Goal: Information Seeking & Learning: Check status

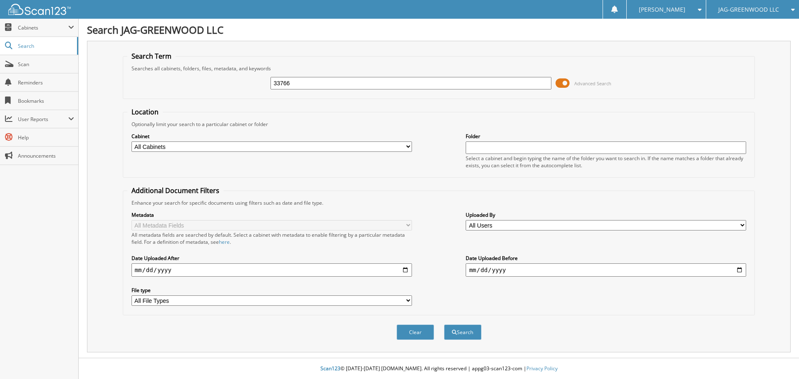
type input "33766"
click at [444, 324] on button "Search" at bounding box center [462, 331] width 37 height 15
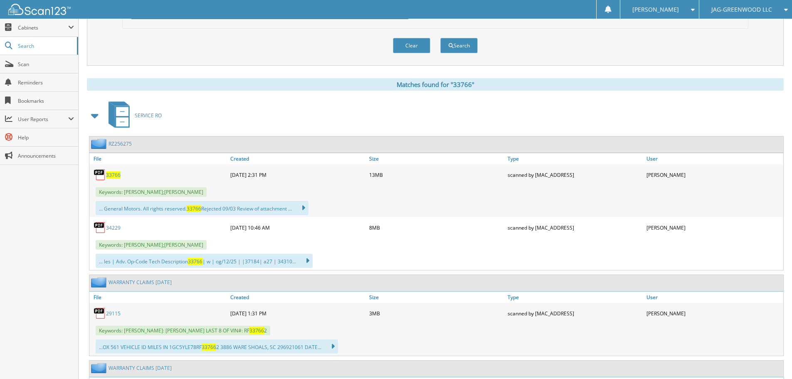
scroll to position [291, 0]
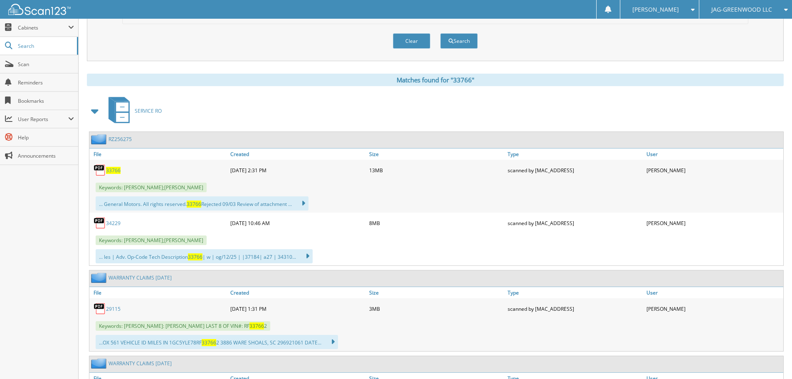
click at [117, 171] on span "33766" at bounding box center [113, 170] width 15 height 7
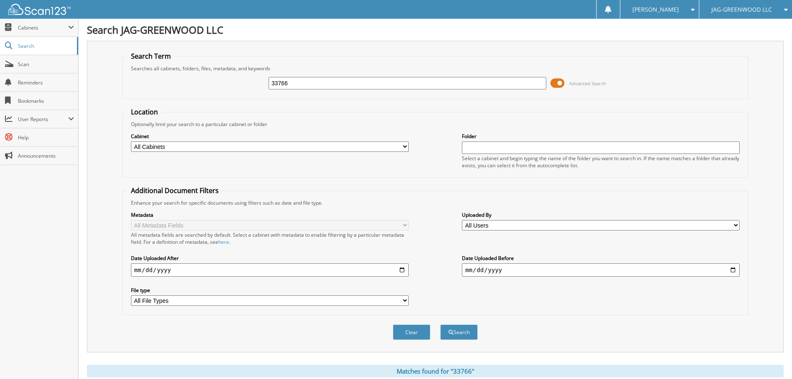
click at [307, 84] on input "33766" at bounding box center [408, 83] width 278 height 12
type input "34086"
click at [440, 324] on button "Search" at bounding box center [458, 331] width 37 height 15
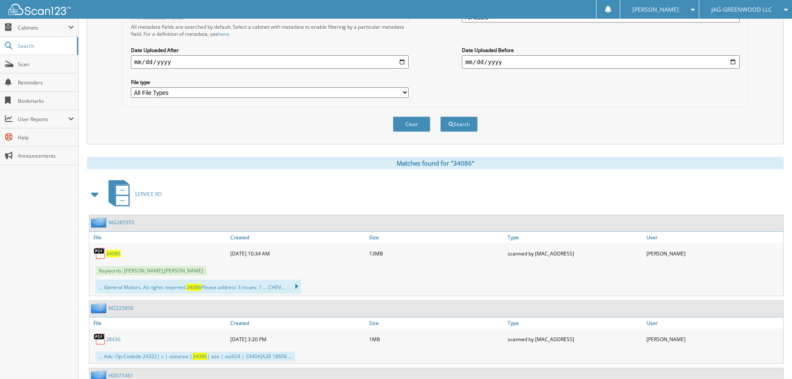
click at [117, 256] on span "34086" at bounding box center [113, 253] width 15 height 7
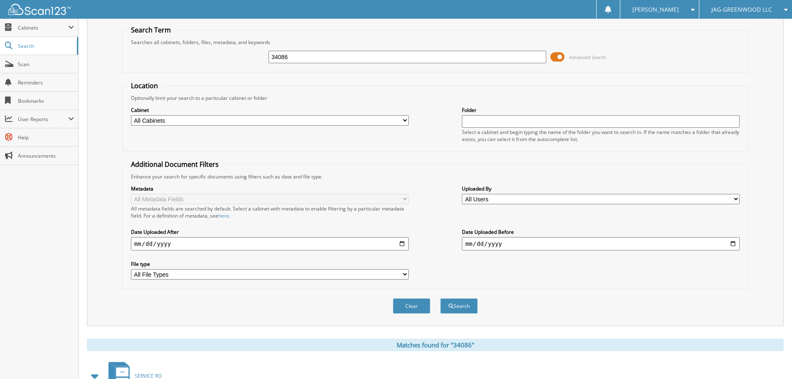
scroll to position [0, 0]
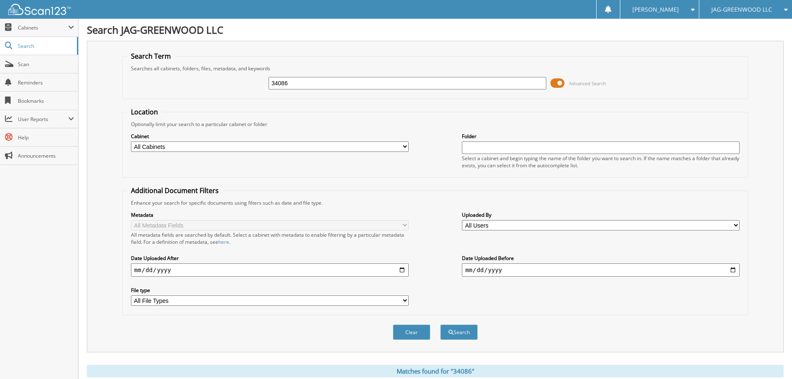
click at [314, 86] on input "34086" at bounding box center [408, 83] width 278 height 12
type input "34722"
click at [440, 324] on button "Search" at bounding box center [458, 331] width 37 height 15
click at [314, 86] on input "34722" at bounding box center [408, 83] width 278 height 12
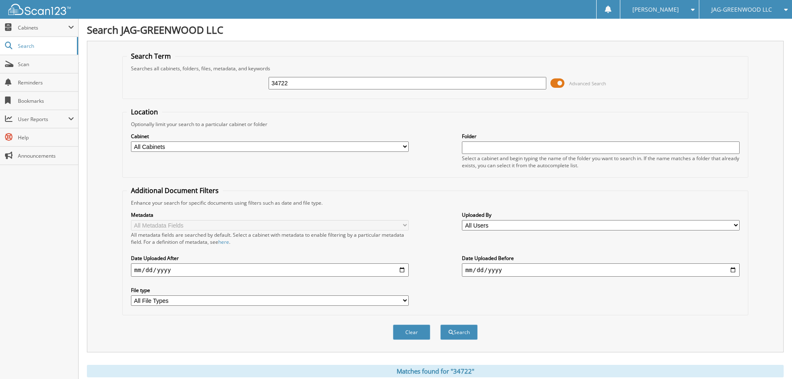
click at [314, 86] on input "34722" at bounding box center [408, 83] width 278 height 12
type input "34772"
click at [440, 324] on button "Search" at bounding box center [458, 331] width 37 height 15
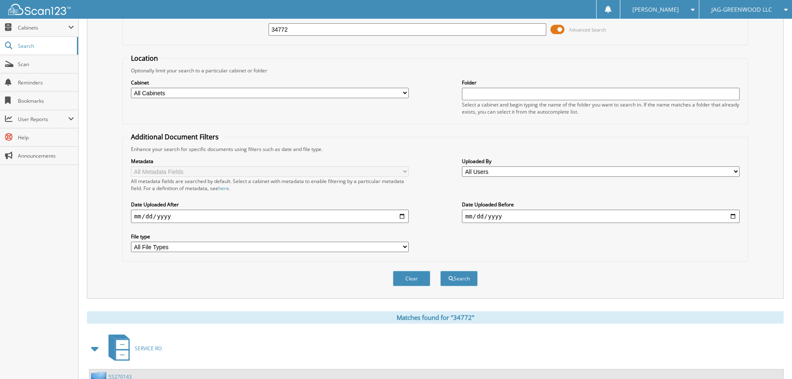
scroll to position [132, 0]
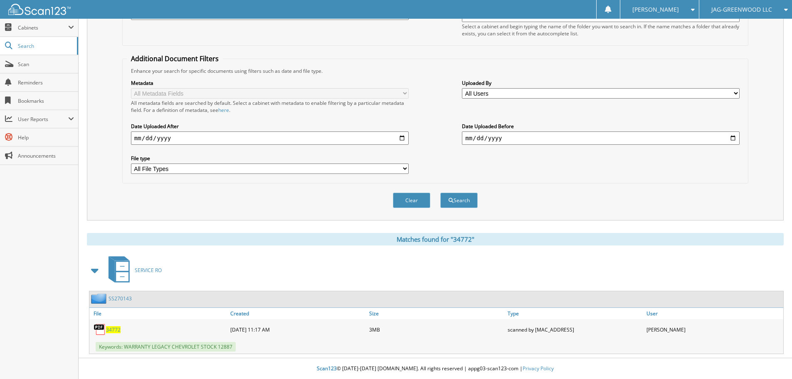
click at [114, 328] on span "34772" at bounding box center [113, 329] width 15 height 7
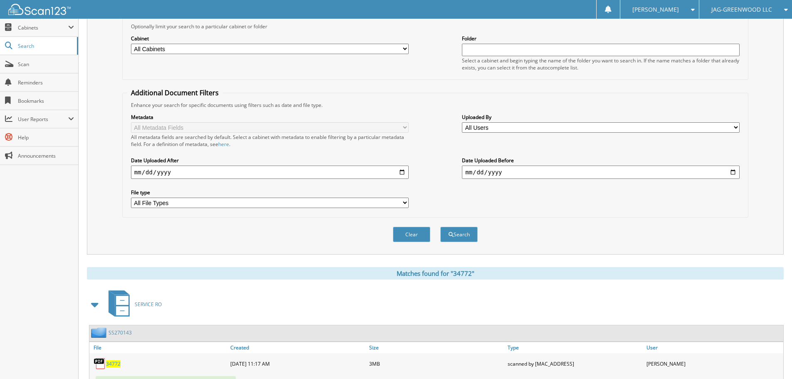
scroll to position [0, 0]
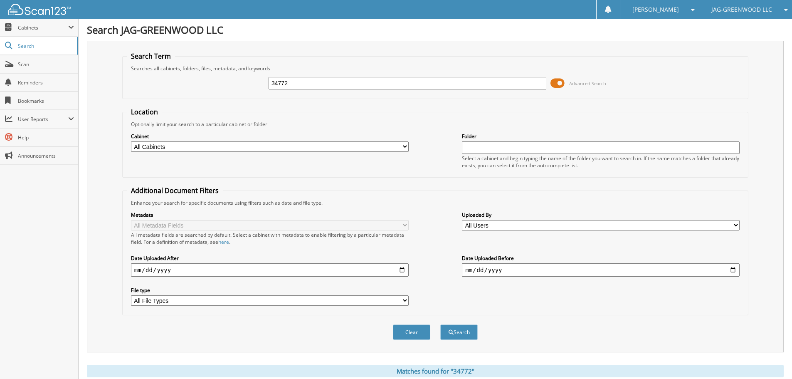
click at [304, 79] on input "34772" at bounding box center [408, 83] width 278 height 12
type input "34774"
click at [440, 324] on button "Search" at bounding box center [458, 331] width 37 height 15
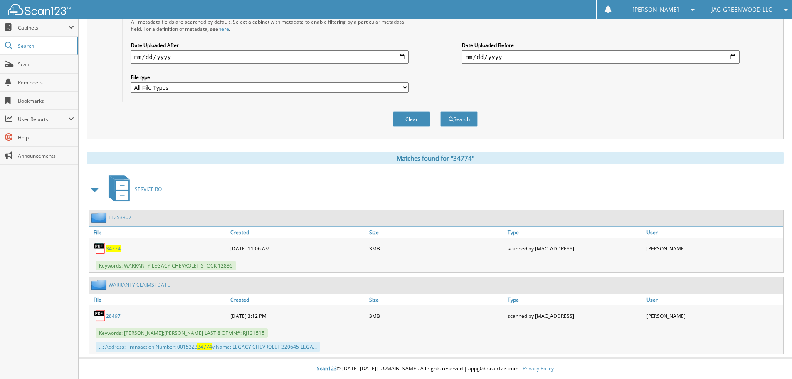
click at [114, 249] on span "34774" at bounding box center [113, 248] width 15 height 7
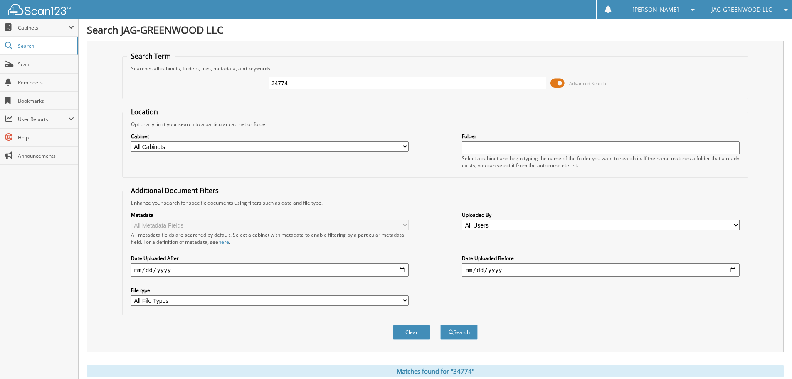
click at [297, 87] on input "34774" at bounding box center [408, 83] width 278 height 12
type input "34772"
click at [440, 324] on button "Search" at bounding box center [458, 331] width 37 height 15
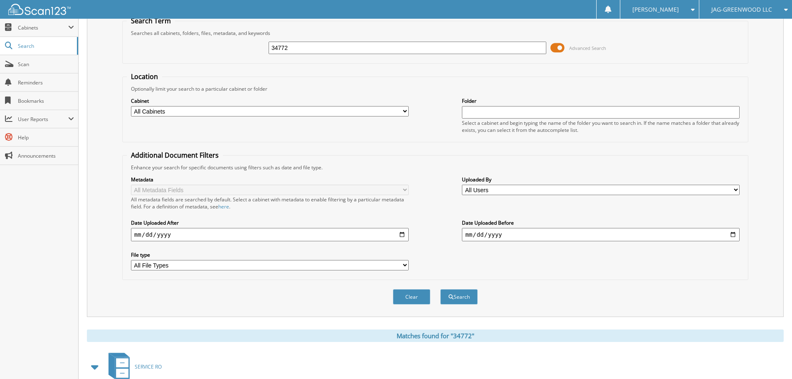
scroll to position [132, 0]
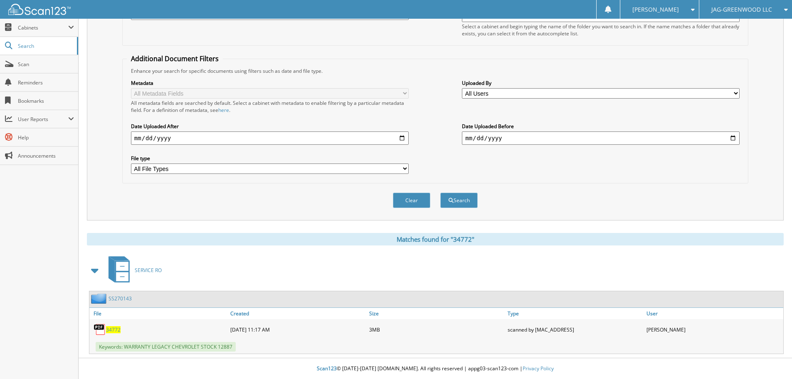
click at [114, 331] on span "34772" at bounding box center [113, 329] width 15 height 7
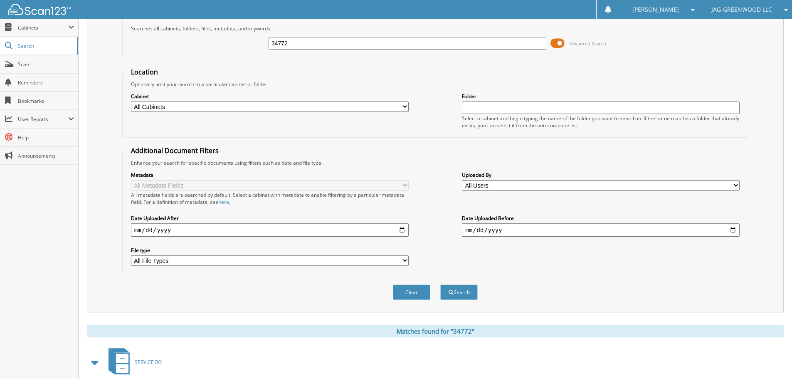
scroll to position [0, 0]
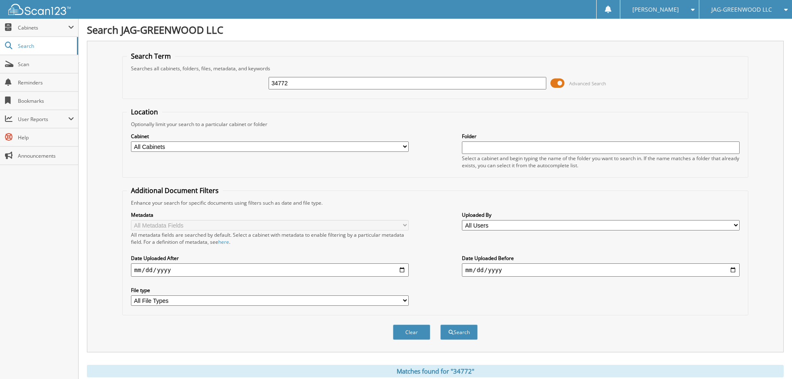
click at [301, 84] on input "34772" at bounding box center [408, 83] width 278 height 12
type input "34776"
click at [440, 324] on button "Search" at bounding box center [458, 331] width 37 height 15
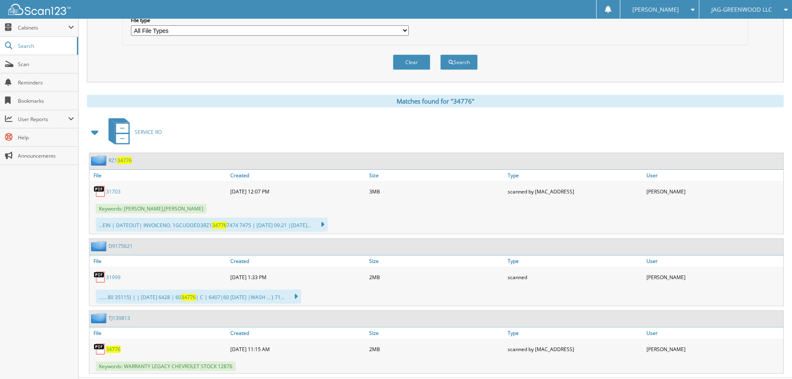
scroll to position [290, 0]
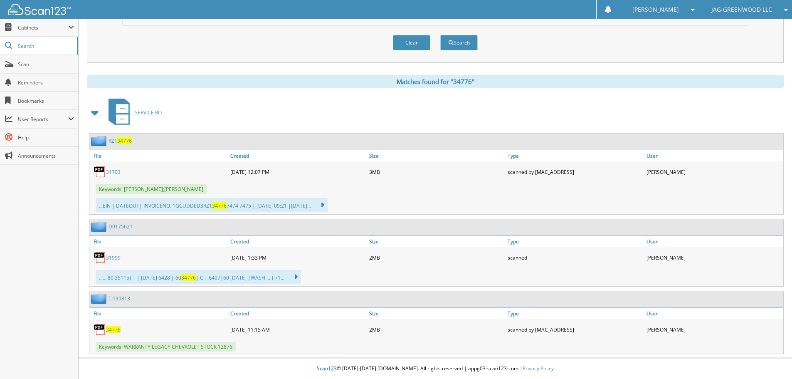
click at [112, 331] on span "34776" at bounding box center [113, 329] width 15 height 7
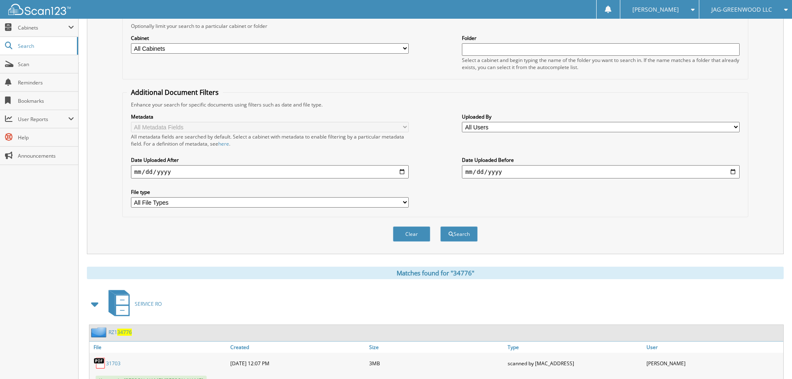
scroll to position [40, 0]
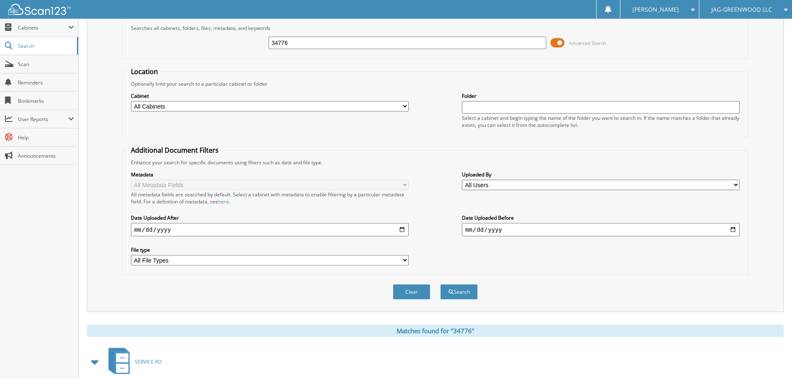
click at [298, 45] on input "34776" at bounding box center [408, 43] width 278 height 12
type input "34779"
click at [440, 284] on button "Search" at bounding box center [458, 291] width 37 height 15
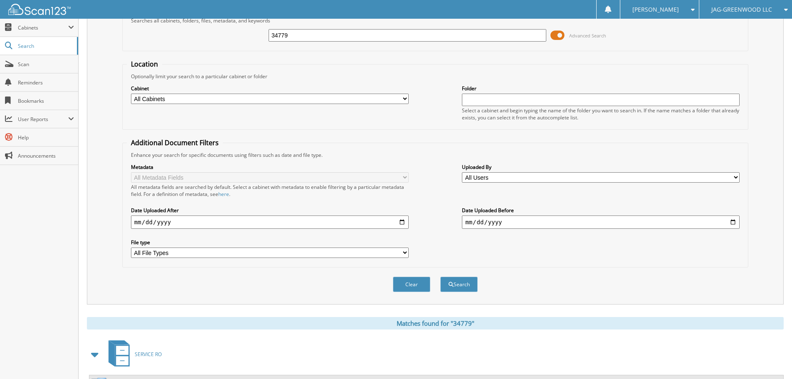
scroll to position [132, 0]
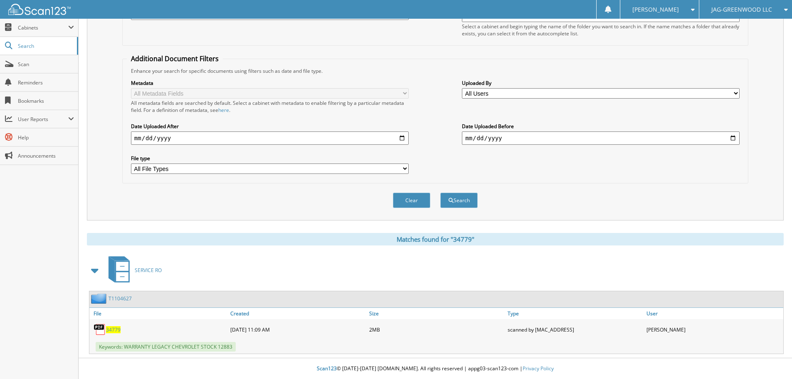
click at [113, 328] on span "34779" at bounding box center [113, 329] width 15 height 7
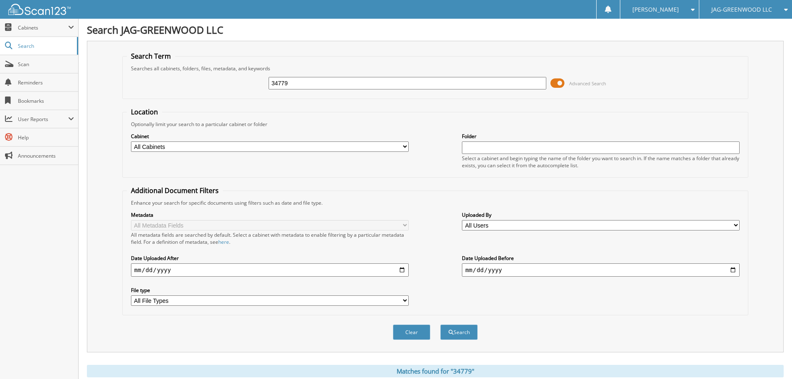
click at [302, 82] on input "34779" at bounding box center [408, 83] width 278 height 12
type input "34782"
click at [440, 324] on button "Search" at bounding box center [458, 331] width 37 height 15
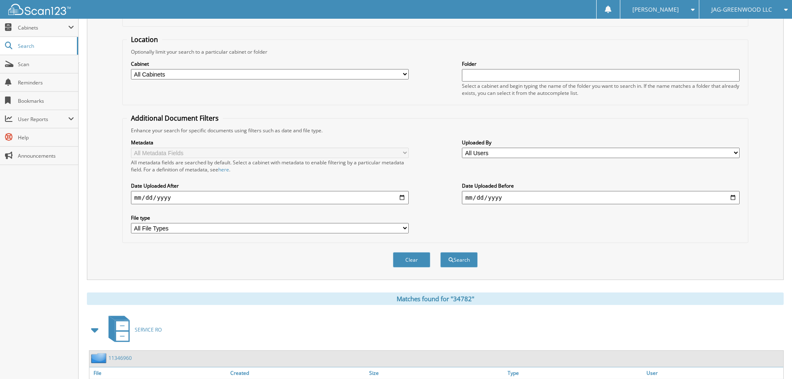
scroll to position [200, 0]
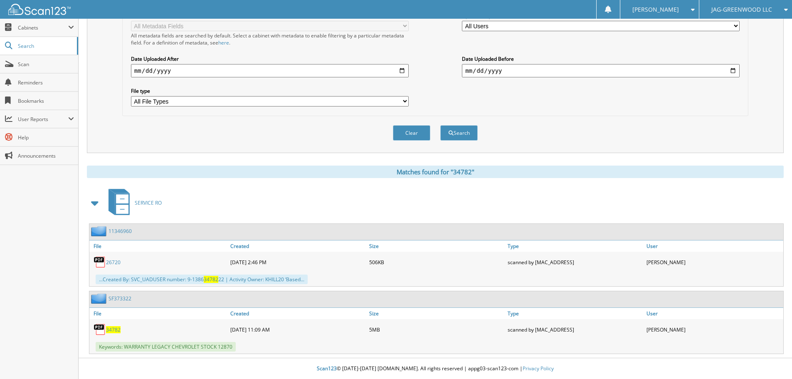
click at [117, 328] on span "34782" at bounding box center [113, 329] width 15 height 7
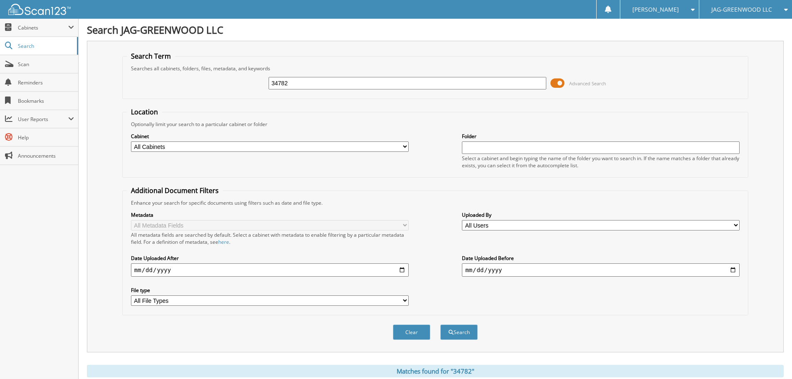
click at [294, 81] on input "34782" at bounding box center [408, 83] width 278 height 12
type input "34784"
click at [440, 324] on button "Search" at bounding box center [458, 331] width 37 height 15
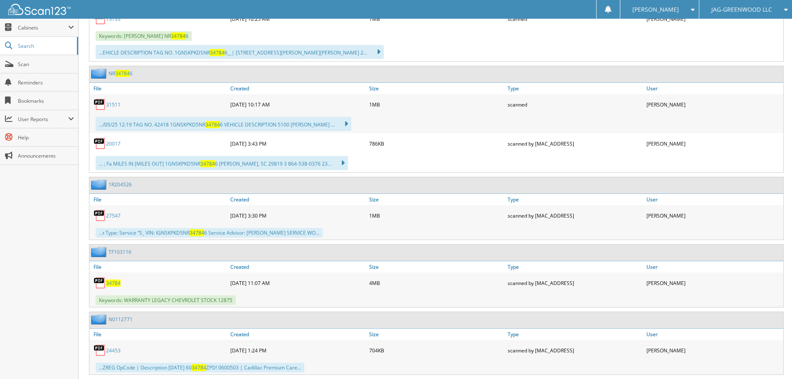
scroll to position [499, 0]
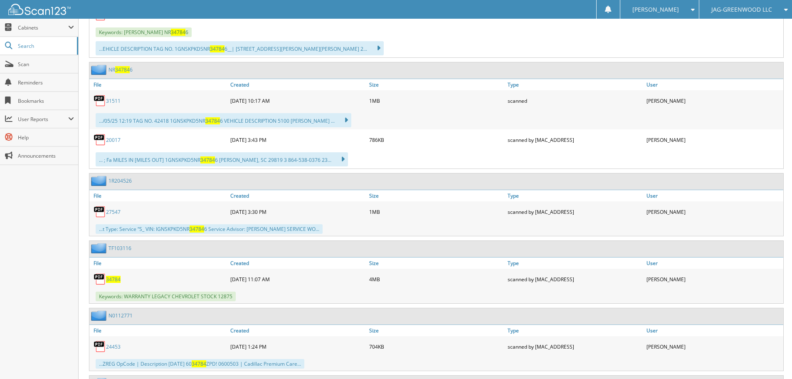
click at [115, 280] on span "34784" at bounding box center [113, 279] width 15 height 7
click at [117, 279] on span "34784" at bounding box center [113, 279] width 15 height 7
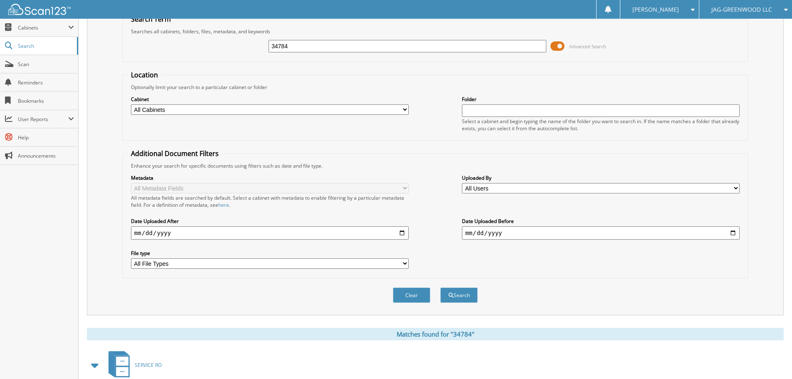
scroll to position [0, 0]
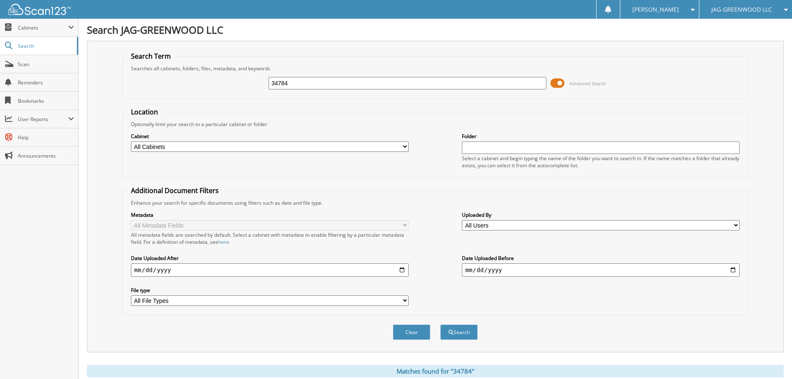
click at [297, 82] on input "34784" at bounding box center [408, 83] width 278 height 12
click at [297, 81] on input "34784" at bounding box center [408, 83] width 278 height 12
type input "34765"
click at [440, 324] on button "Search" at bounding box center [458, 331] width 37 height 15
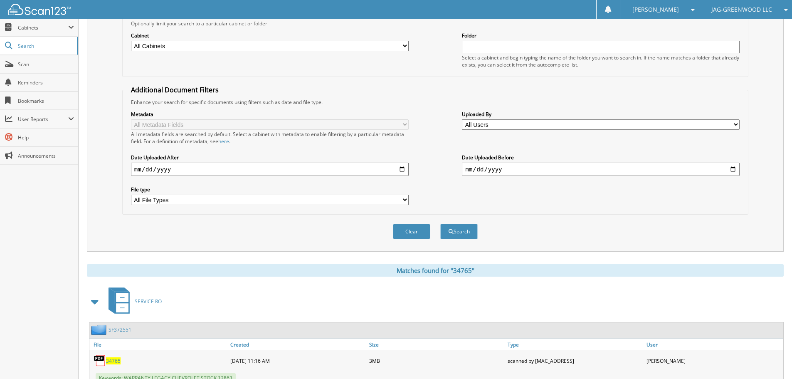
scroll to position [200, 0]
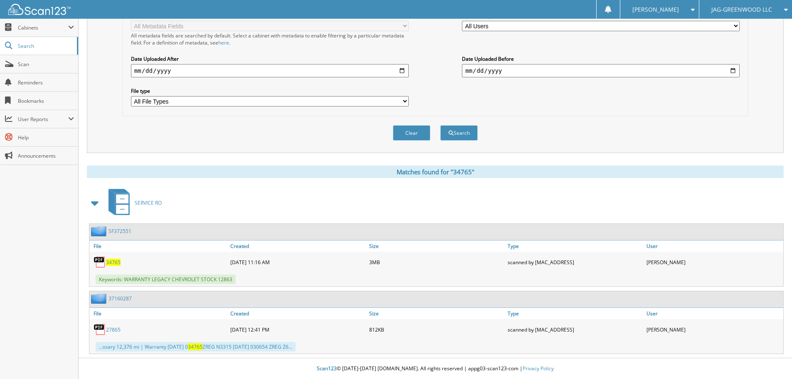
click at [119, 264] on span "34765" at bounding box center [113, 262] width 15 height 7
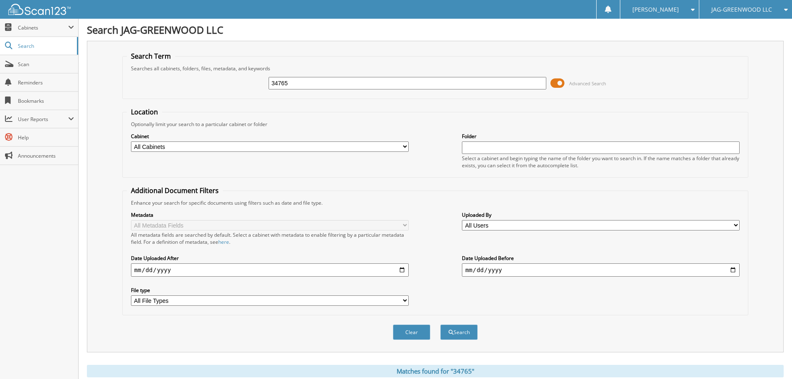
click at [299, 87] on input "34765" at bounding box center [408, 83] width 278 height 12
click at [300, 87] on input "34765" at bounding box center [408, 83] width 278 height 12
type input "34754"
click at [440, 324] on button "Search" at bounding box center [458, 331] width 37 height 15
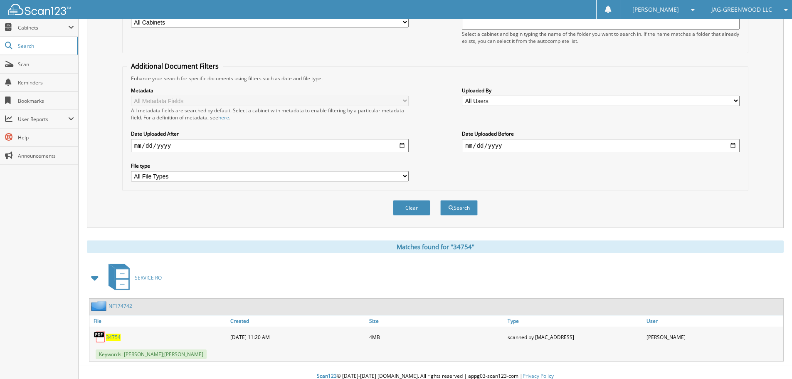
scroll to position [132, 0]
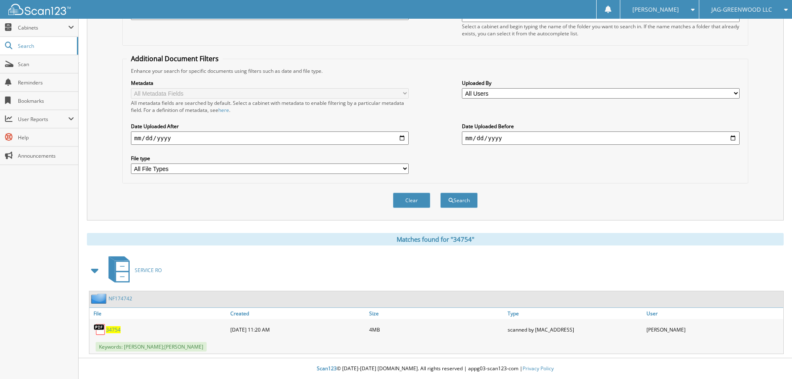
click at [116, 331] on span "34754" at bounding box center [113, 329] width 15 height 7
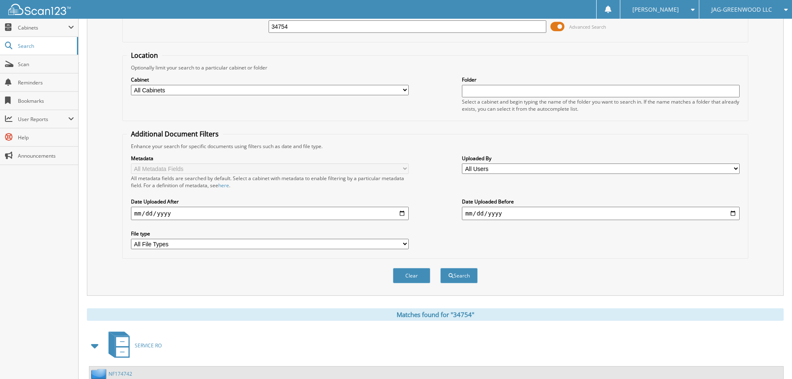
scroll to position [0, 0]
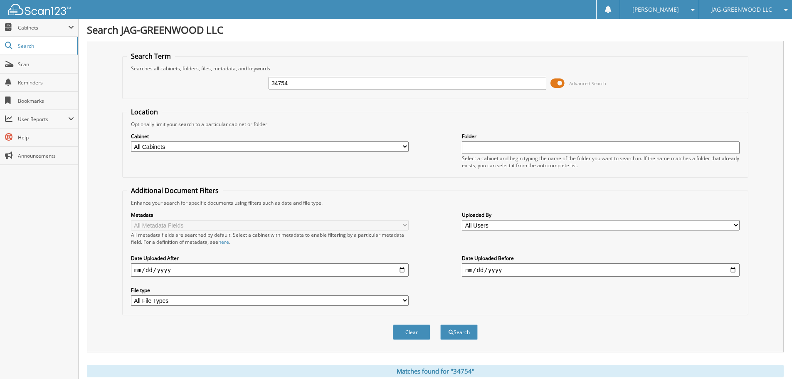
click at [291, 86] on input "34754" at bounding box center [408, 83] width 278 height 12
type input "34751"
click at [440, 324] on button "Search" at bounding box center [458, 331] width 37 height 15
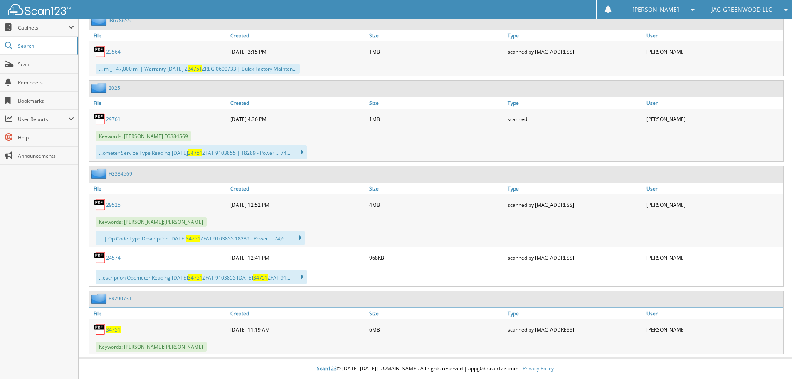
scroll to position [410, 0]
click at [114, 329] on span "34751" at bounding box center [113, 329] width 15 height 7
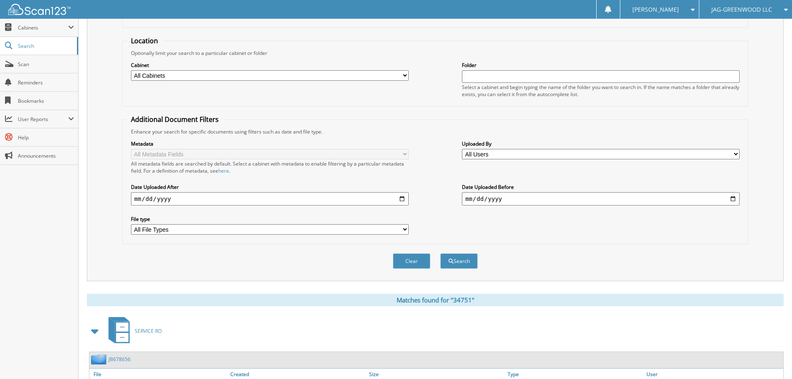
scroll to position [0, 0]
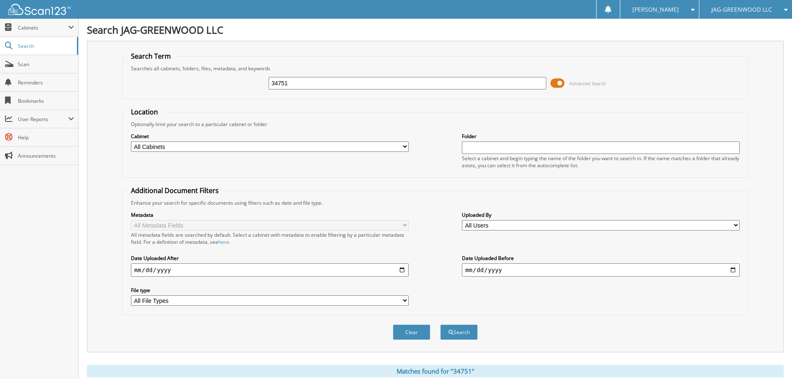
click at [372, 88] on input "34751" at bounding box center [408, 83] width 278 height 12
type input "34750"
click at [440, 324] on button "Search" at bounding box center [458, 331] width 37 height 15
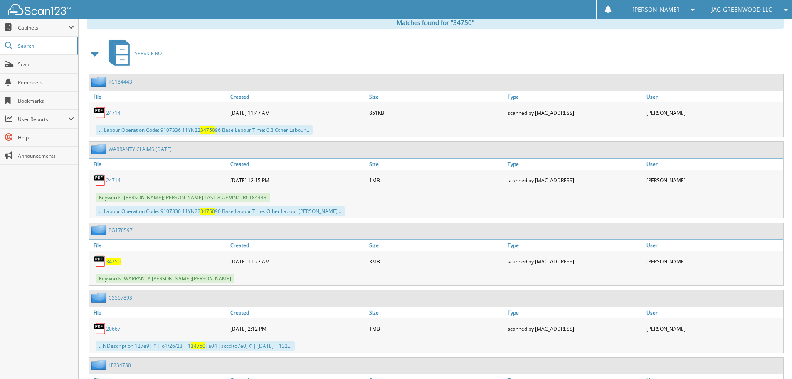
scroll to position [429, 0]
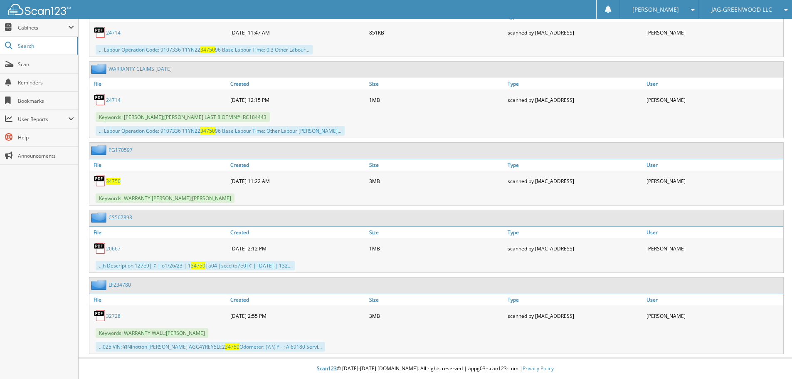
click at [111, 181] on span "34750" at bounding box center [113, 181] width 15 height 7
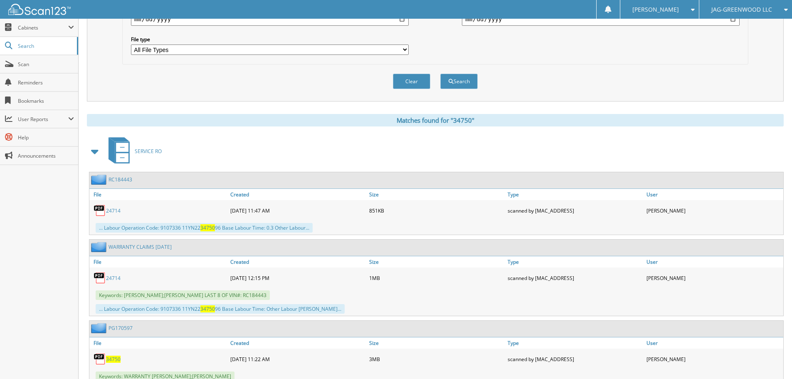
scroll to position [55, 0]
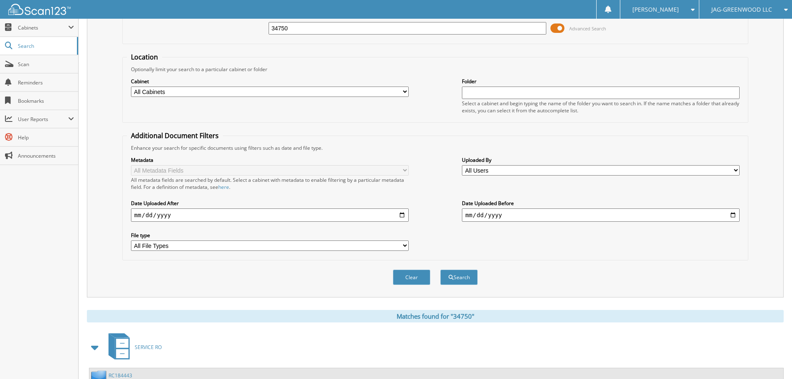
click at [334, 35] on div "34750" at bounding box center [408, 28] width 278 height 14
click at [335, 31] on input "34750" at bounding box center [408, 28] width 278 height 12
type input "34185"
click at [440, 270] on button "Search" at bounding box center [458, 277] width 37 height 15
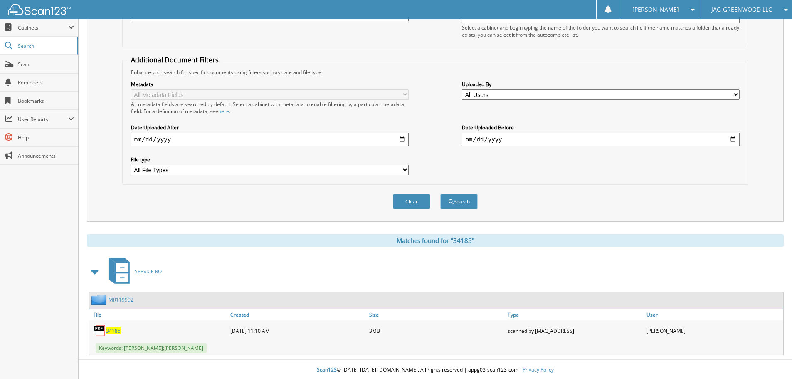
scroll to position [132, 0]
click at [108, 328] on span "34185" at bounding box center [113, 329] width 15 height 7
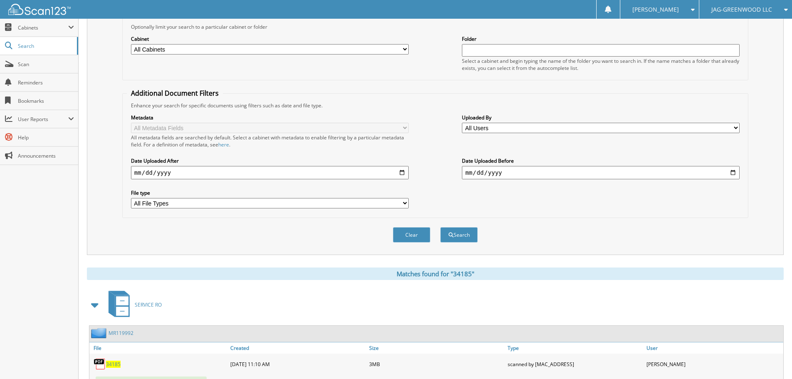
scroll to position [0, 0]
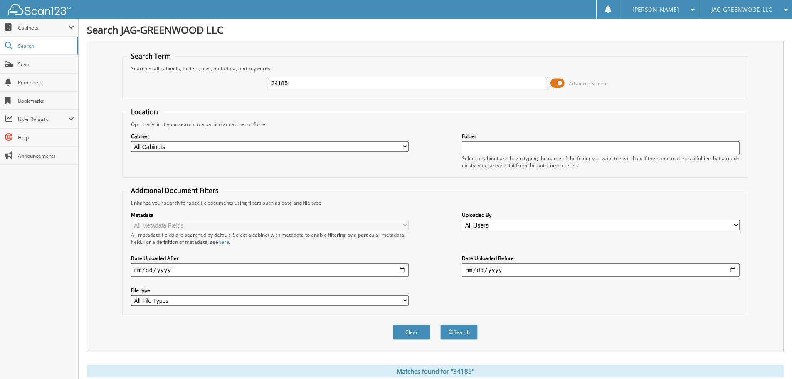
click at [314, 87] on input "34185" at bounding box center [408, 83] width 278 height 12
type input "34329"
click at [440, 324] on button "Search" at bounding box center [458, 331] width 37 height 15
click at [301, 80] on input "34329" at bounding box center [408, 83] width 278 height 12
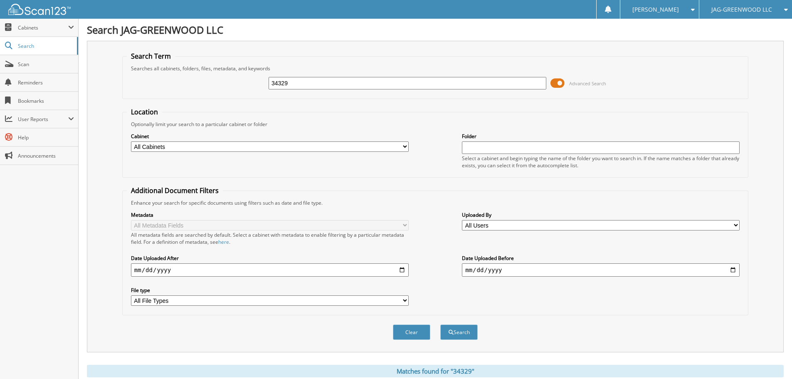
click at [301, 80] on input "34329" at bounding box center [408, 83] width 278 height 12
type input "34627"
click at [440, 324] on button "Search" at bounding box center [458, 331] width 37 height 15
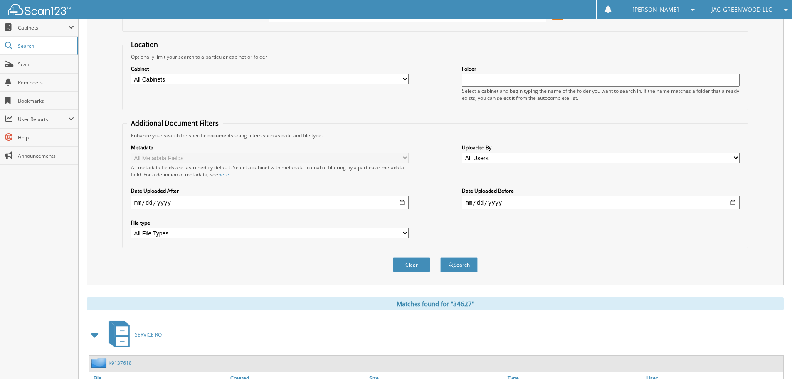
scroll to position [132, 0]
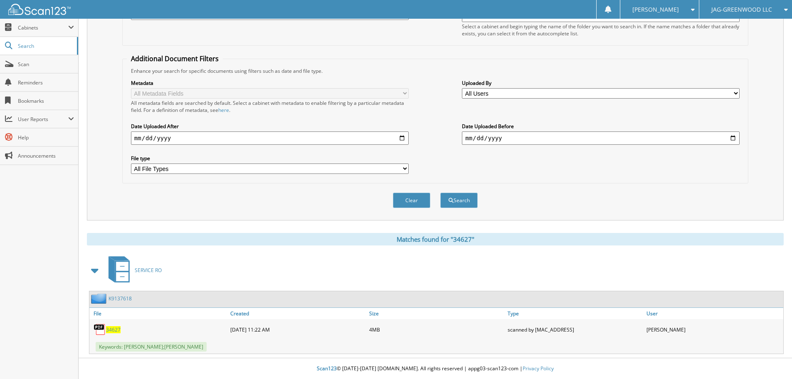
click at [111, 328] on span "34627" at bounding box center [113, 329] width 15 height 7
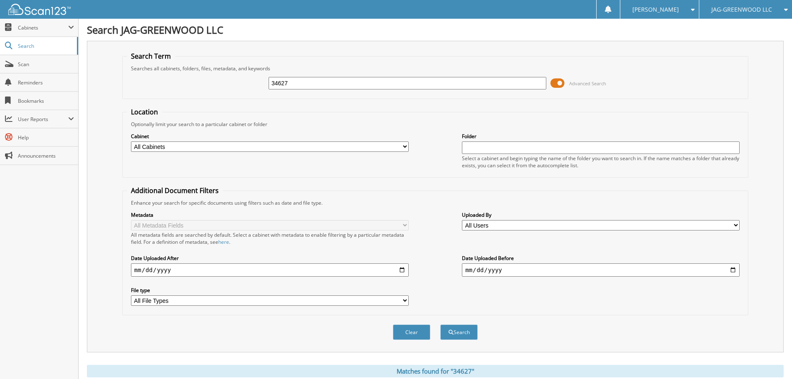
click at [295, 82] on input "34627" at bounding box center [408, 83] width 278 height 12
click at [295, 83] on input "34627" at bounding box center [408, 83] width 278 height 12
type input "34633"
click at [440, 324] on button "Search" at bounding box center [458, 331] width 37 height 15
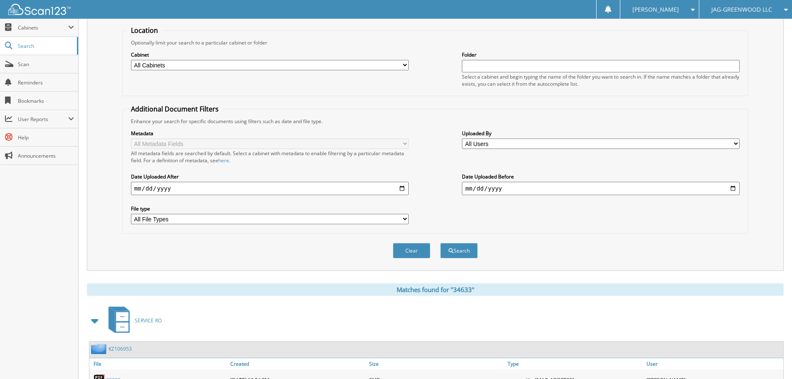
scroll to position [315, 0]
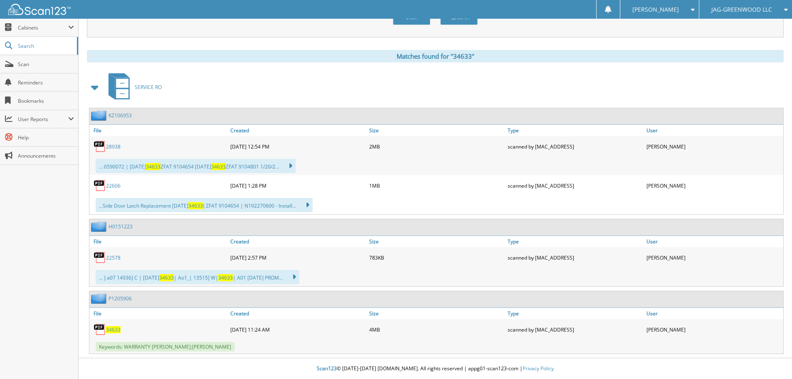
click at [118, 330] on span "34633" at bounding box center [113, 329] width 15 height 7
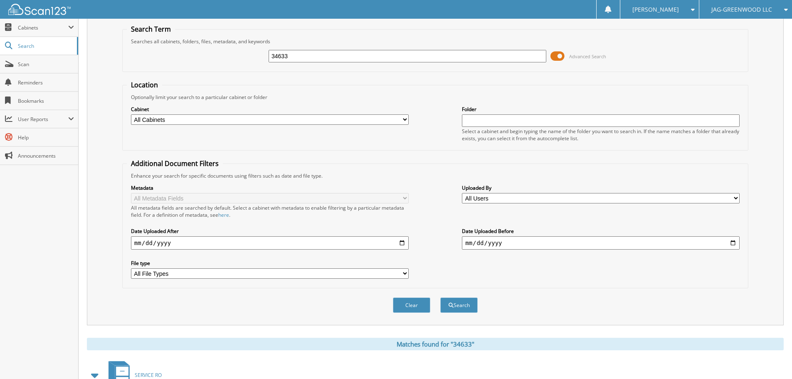
scroll to position [0, 0]
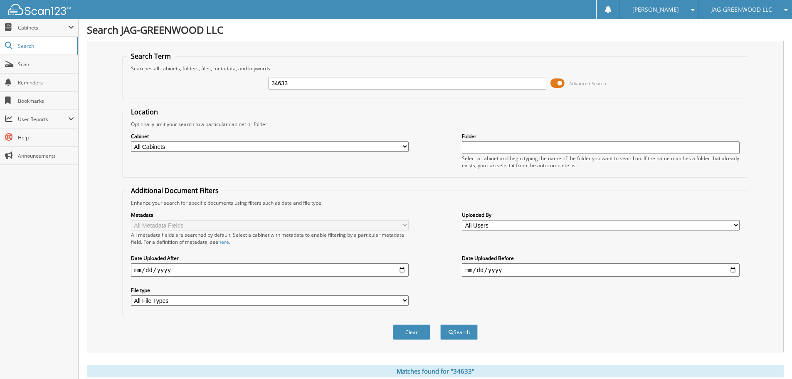
click at [300, 86] on input "34633" at bounding box center [408, 83] width 278 height 12
type input "34649"
click at [440, 324] on button "Search" at bounding box center [458, 331] width 37 height 15
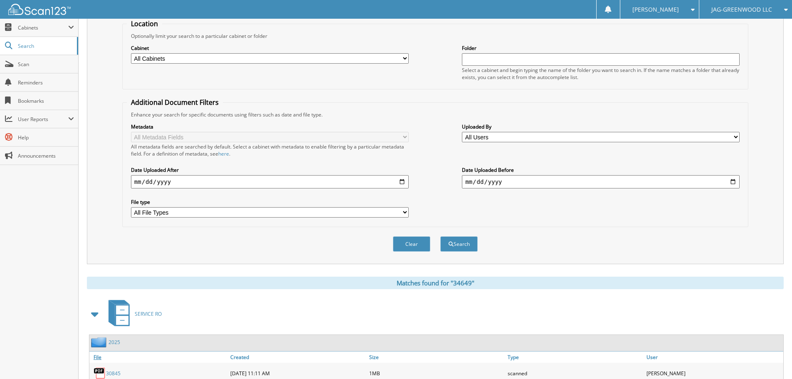
scroll to position [146, 0]
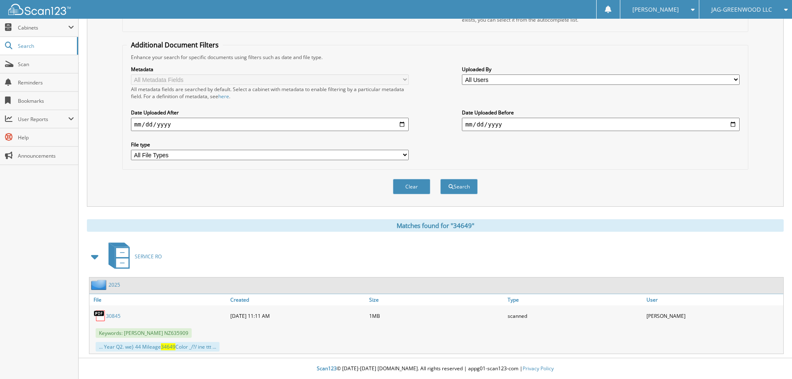
click at [7, 217] on div "Close Cabinets This Company All Companies Email Addresses" at bounding box center [39, 199] width 79 height 360
click at [25, 120] on span "User Reports" at bounding box center [43, 119] width 50 height 7
click at [38, 138] on span "My Recent Activity" at bounding box center [43, 137] width 61 height 7
